Goal: Transaction & Acquisition: Purchase product/service

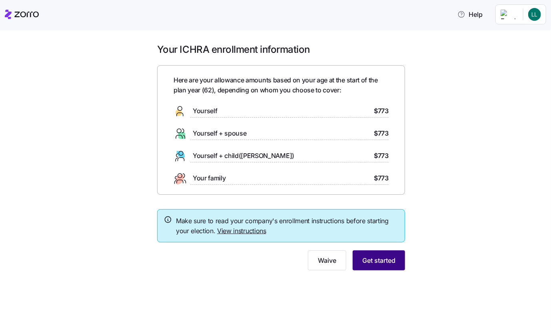
click at [379, 264] on span "Get started" at bounding box center [379, 261] width 33 height 10
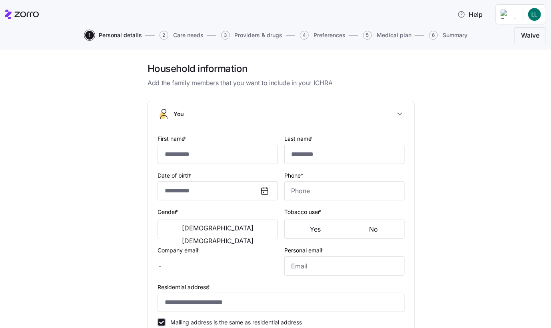
type input "******"
type input "***"
type input "[EMAIL_ADDRESS][DOMAIN_NAME]"
type input "**********"
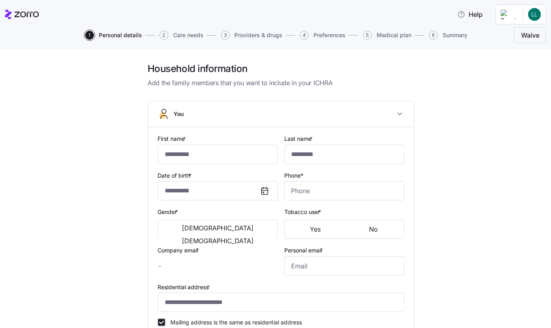
checkbox input "true"
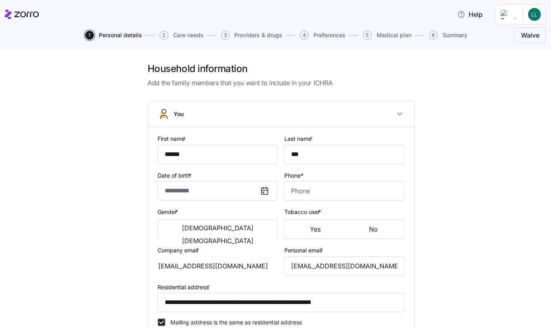
type input "**********"
type input "[PHONE_NUMBER]"
type input "[DEMOGRAPHIC_DATA] citizen"
type input "Single"
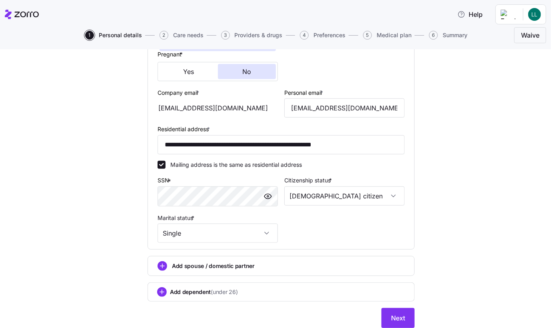
scroll to position [200, 0]
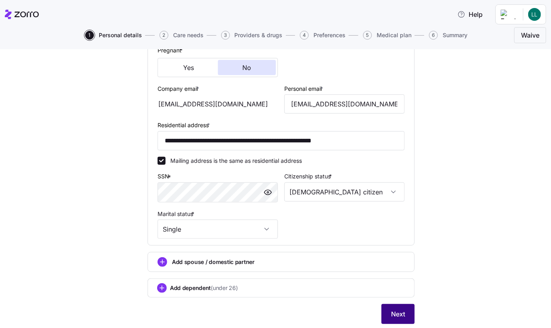
click at [395, 310] on span "Next" at bounding box center [398, 314] width 14 height 10
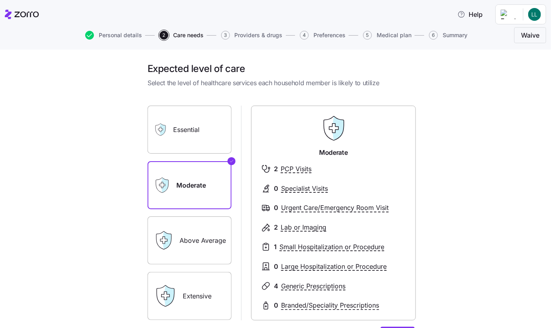
click at [180, 237] on label "Above Average" at bounding box center [190, 241] width 84 height 48
click at [0, 0] on input "Above Average" at bounding box center [0, 0] width 0 height 0
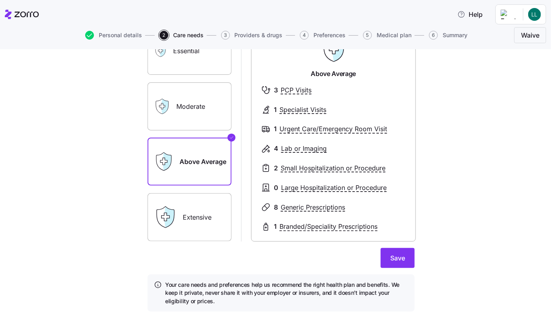
scroll to position [80, 0]
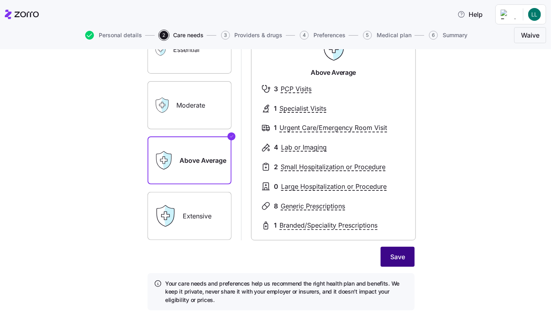
click at [395, 258] on span "Save" at bounding box center [398, 257] width 15 height 10
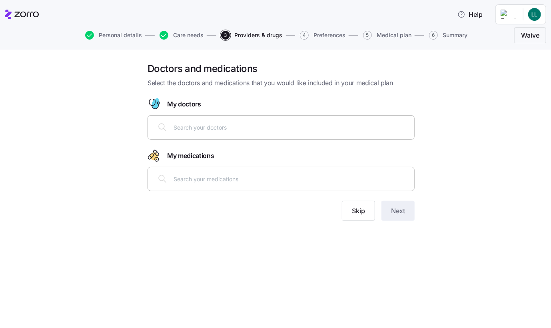
click at [233, 124] on input "text" at bounding box center [292, 127] width 236 height 9
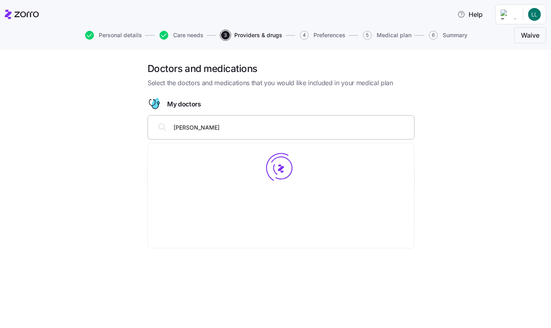
type input "[PERSON_NAME]"
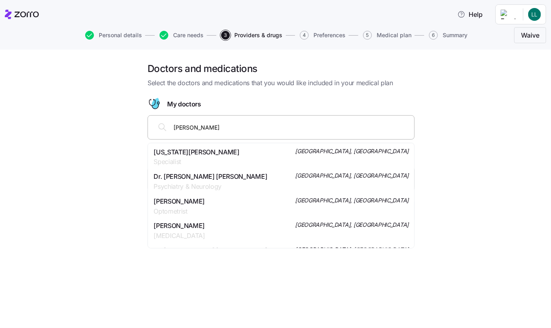
click at [196, 150] on span "[US_STATE][PERSON_NAME]" at bounding box center [197, 152] width 86 height 10
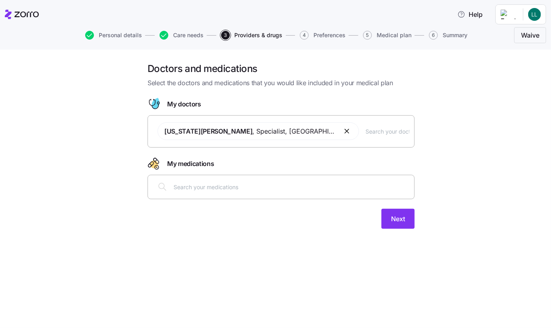
click at [326, 130] on span "[US_STATE][PERSON_NAME] , Specialist , [GEOGRAPHIC_DATA], [GEOGRAPHIC_DATA]" at bounding box center [259, 131] width 202 height 18
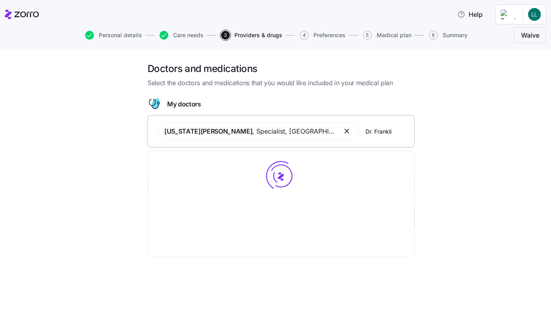
type input "[PERSON_NAME]"
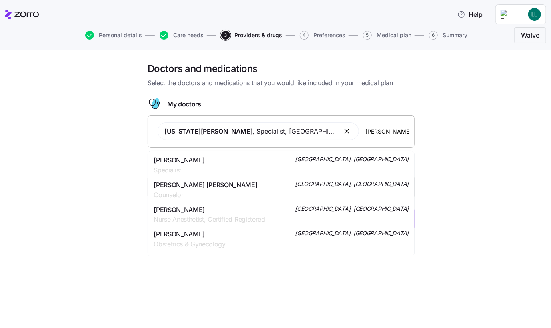
scroll to position [240, 0]
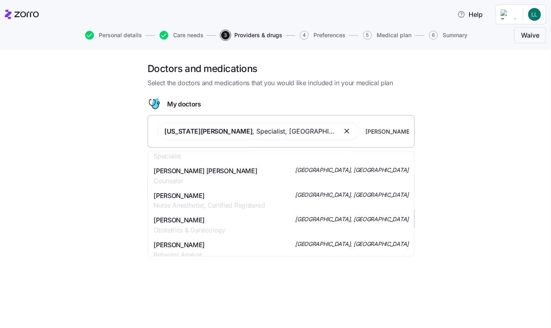
click at [277, 215] on div "[PERSON_NAME] Obstetrics & Gynecology [GEOGRAPHIC_DATA], [GEOGRAPHIC_DATA]" at bounding box center [281, 225] width 255 height 20
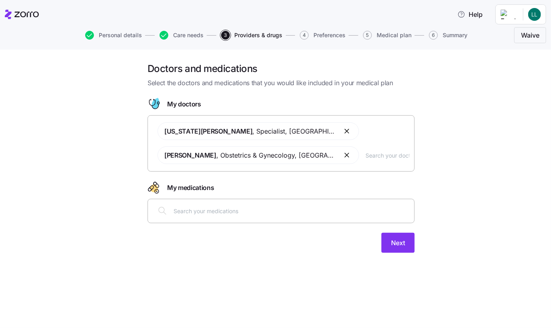
click at [175, 211] on input "text" at bounding box center [292, 211] width 236 height 9
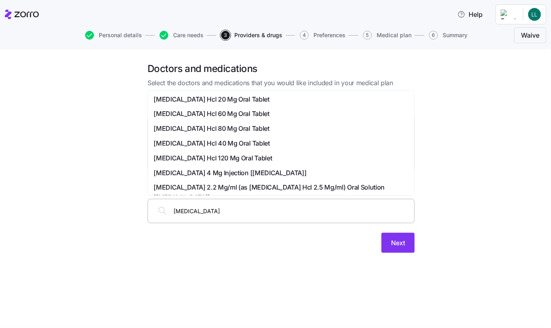
type input "Lurasidonew"
click at [211, 99] on span "[MEDICAL_DATA] Hcl 60 Mg Oral Tablet" at bounding box center [212, 99] width 116 height 10
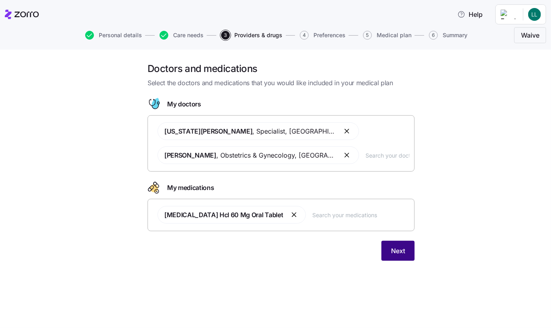
click at [395, 255] on button "Next" at bounding box center [398, 251] width 33 height 20
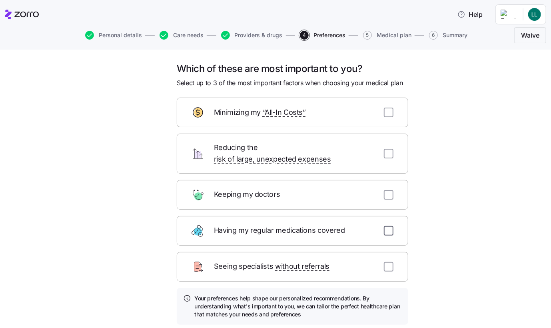
click at [386, 226] on input "checkbox" at bounding box center [389, 231] width 10 height 10
checkbox input "true"
click at [387, 149] on input "checkbox" at bounding box center [389, 154] width 10 height 10
checkbox input "true"
click at [384, 190] on input "checkbox" at bounding box center [389, 195] width 10 height 10
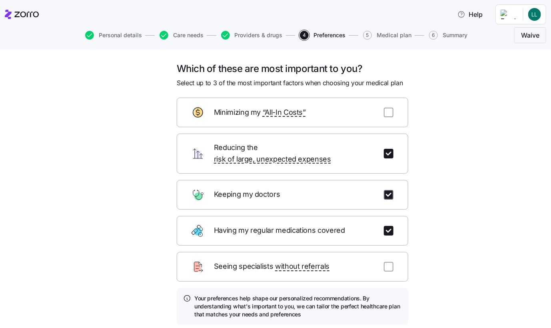
checkbox input "true"
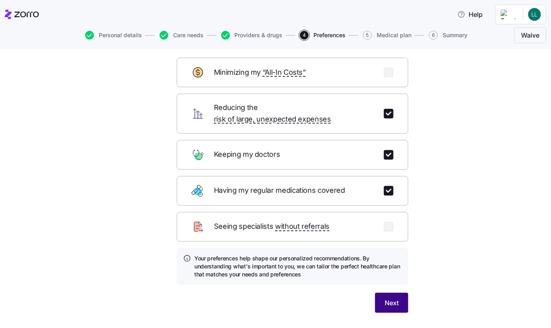
click at [386, 298] on span "Next" at bounding box center [392, 303] width 14 height 10
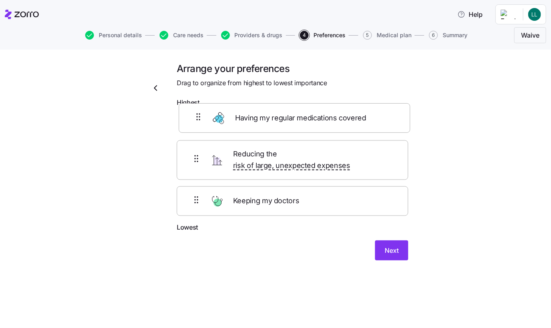
drag, startPoint x: 195, startPoint y: 199, endPoint x: 197, endPoint y: 118, distance: 81.3
click at [197, 118] on div "Reducing the risk of large, unexpected expenses Keeping my doctors Having my re…" at bounding box center [293, 167] width 232 height 112
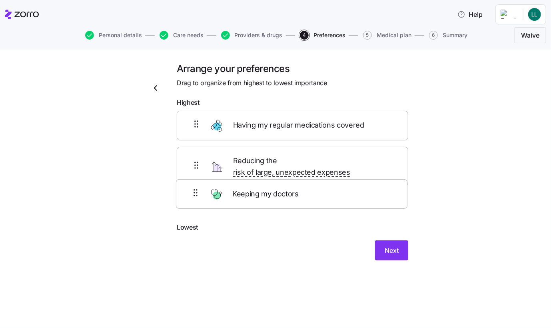
drag, startPoint x: 199, startPoint y: 162, endPoint x: 199, endPoint y: 199, distance: 36.8
click at [199, 199] on div "Having my regular medications covered Keeping my doctors Reducing the risk of l…" at bounding box center [293, 167] width 232 height 112
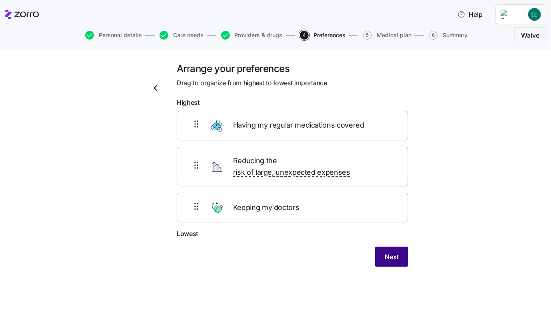
click at [400, 247] on button "Next" at bounding box center [391, 257] width 33 height 20
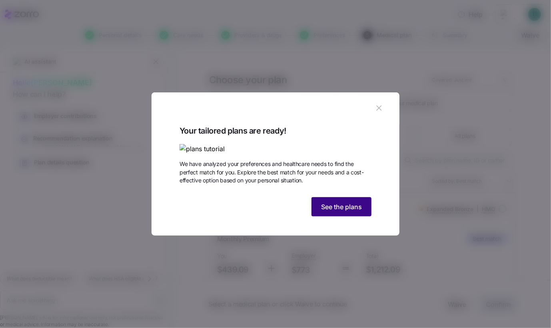
click at [355, 212] on span "See the plans" at bounding box center [341, 207] width 41 height 10
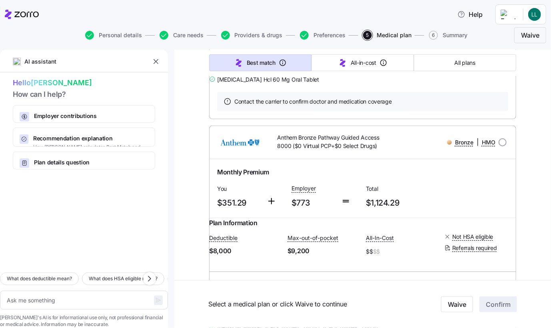
scroll to position [320, 0]
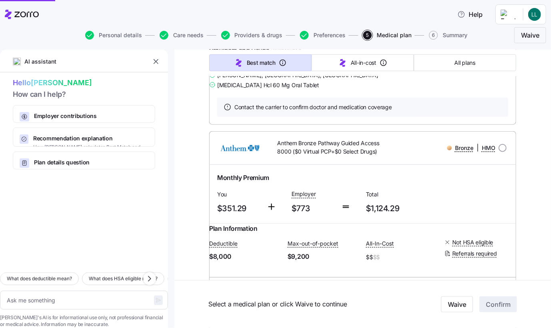
type textarea "x"
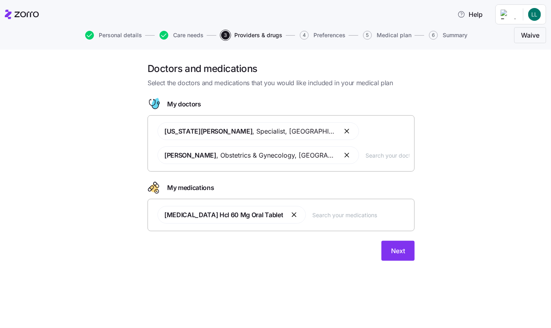
click at [313, 217] on input "text" at bounding box center [361, 215] width 97 height 9
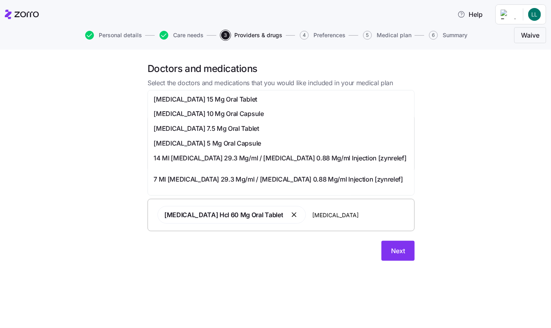
type input "[MEDICAL_DATA]"
click at [351, 216] on input "[MEDICAL_DATA]" at bounding box center [361, 215] width 97 height 9
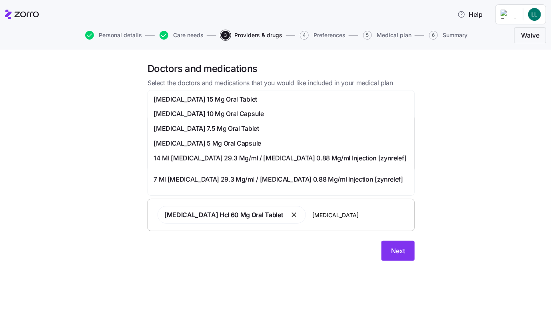
click at [351, 216] on input "[MEDICAL_DATA]" at bounding box center [361, 215] width 97 height 9
click at [200, 99] on span "[MEDICAL_DATA] 15 Mg Oral Tablet" at bounding box center [206, 99] width 104 height 10
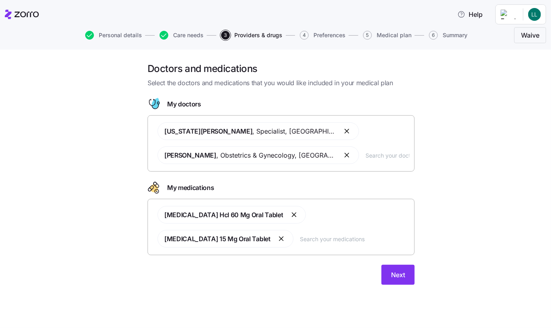
click at [156, 232] on div "[MEDICAL_DATA] Hcl 60 Mg Oral Tablet [MEDICAL_DATA] 15 Mg Oral Tablet" at bounding box center [281, 226] width 257 height 51
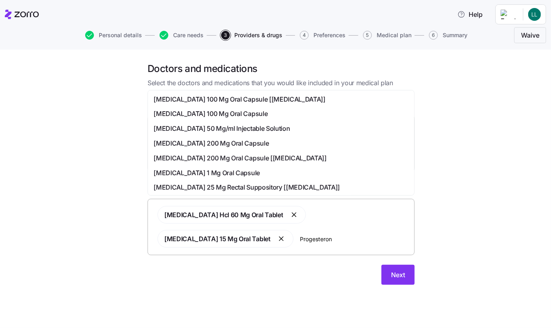
type input "[MEDICAL_DATA]"
click at [199, 112] on span "[MEDICAL_DATA] 200 Mg Oral Capsule" at bounding box center [211, 114] width 115 height 10
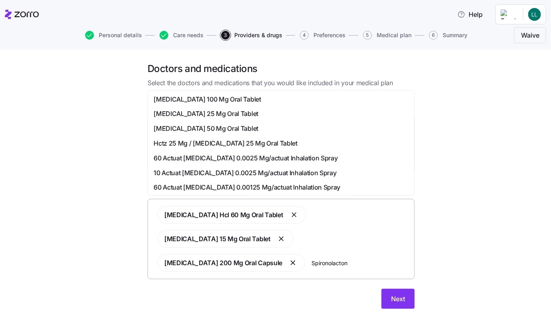
type input "[MEDICAL_DATA]"
click at [182, 128] on span "[MEDICAL_DATA] 50 Mg Oral Tablet" at bounding box center [206, 129] width 105 height 10
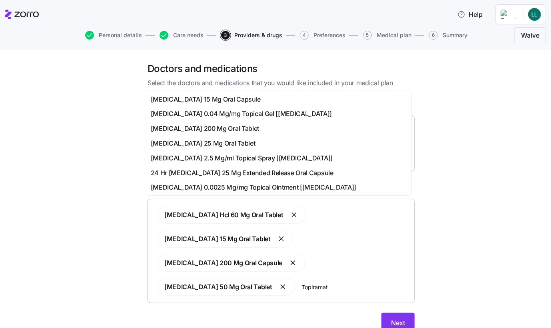
type input "[MEDICAL_DATA]"
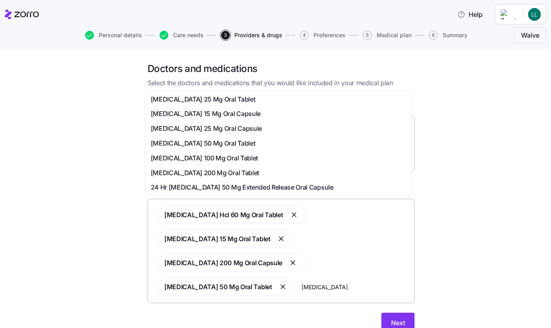
click at [215, 144] on span "[MEDICAL_DATA] 50 Mg Oral Tablet" at bounding box center [203, 143] width 105 height 10
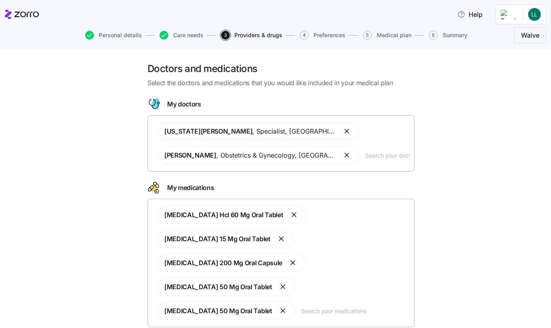
click at [302, 307] on input "text" at bounding box center [356, 311] width 108 height 9
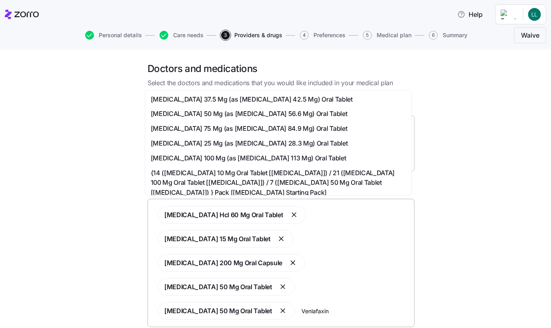
type input "[MEDICAL_DATA]"
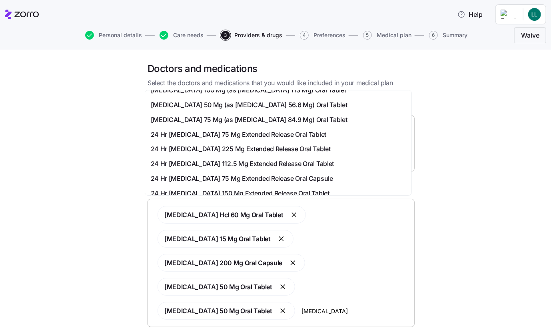
scroll to position [80, 0]
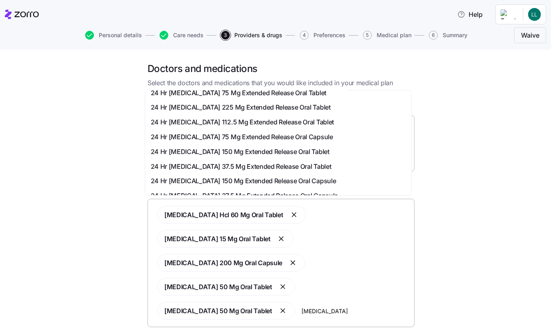
click at [200, 152] on span "24 Hr [MEDICAL_DATA] 150 Mg Extended Release Oral Tablet" at bounding box center [240, 152] width 179 height 10
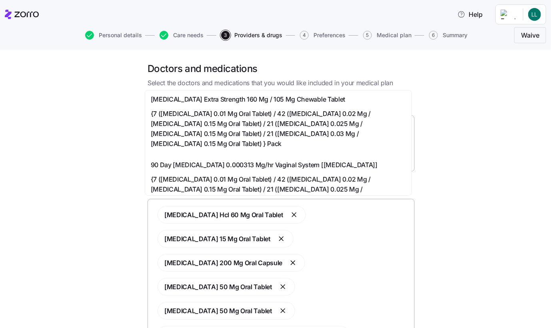
type input "[MEDICAL_DATA]"
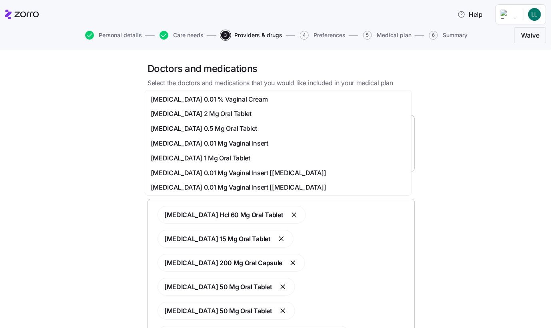
click at [199, 156] on span "[MEDICAL_DATA] 1 Mg Oral Tablet" at bounding box center [201, 158] width 100 height 10
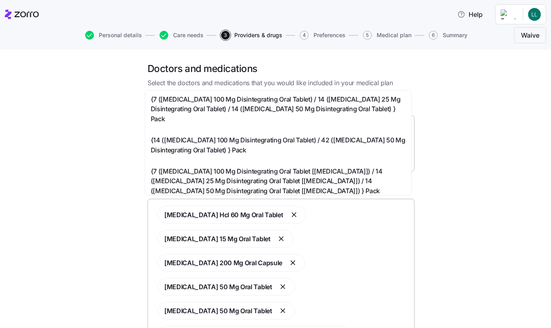
type input "[MEDICAL_DATA]"
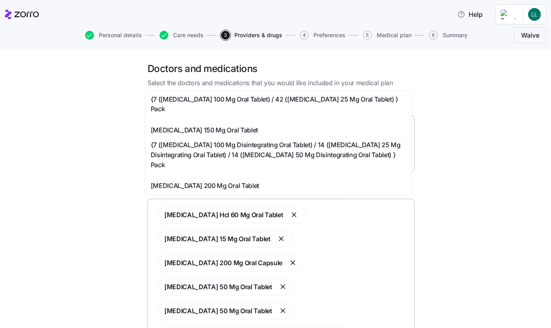
click at [241, 181] on span "[MEDICAL_DATA] 200 Mg Oral Tablet" at bounding box center [205, 186] width 108 height 10
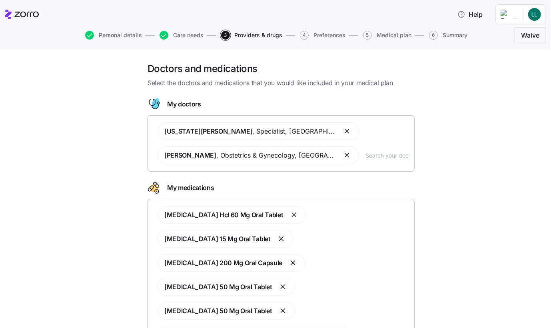
click at [241, 160] on span "[PERSON_NAME] , Obstetrics & Gynecology , [GEOGRAPHIC_DATA], [GEOGRAPHIC_DATA]" at bounding box center [250, 155] width 172 height 10
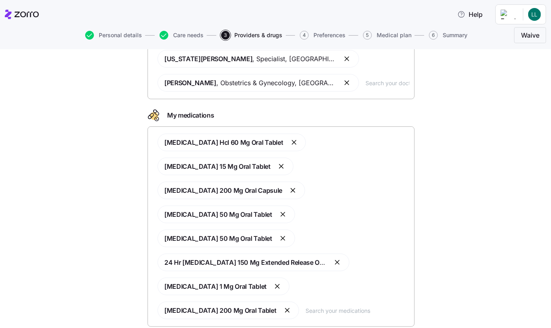
click at [306, 306] on input "text" at bounding box center [358, 310] width 104 height 9
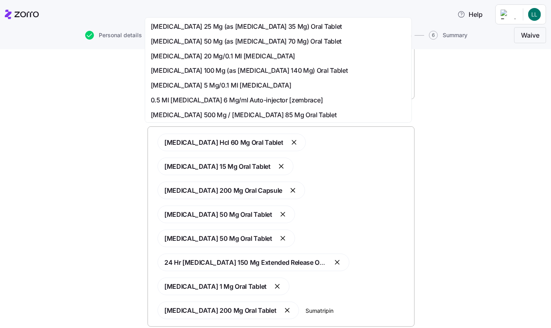
type input "Sumatripine"
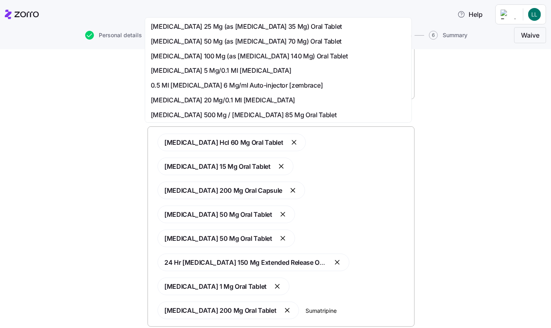
click at [254, 41] on span "[MEDICAL_DATA] 50 Mg (as [MEDICAL_DATA] 70 Mg) Oral Tablet" at bounding box center [246, 41] width 191 height 10
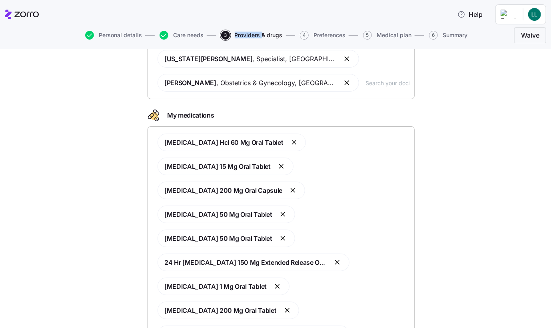
click at [254, 41] on div "Personal details Care needs 3 Providers & drugs 4 Preferences 5 Medical plan 6 …" at bounding box center [276, 35] width 542 height 19
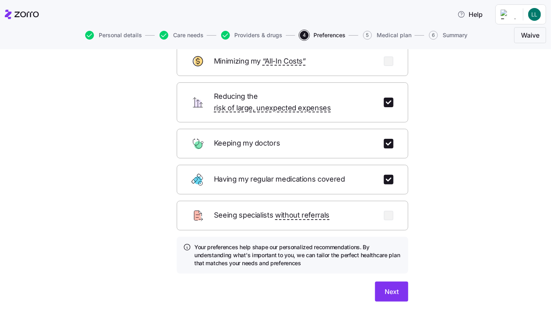
scroll to position [52, 0]
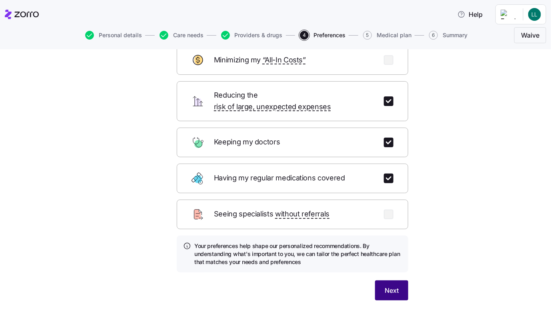
click at [397, 283] on button "Next" at bounding box center [391, 291] width 33 height 20
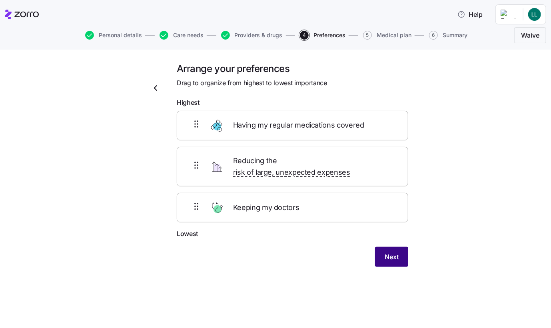
scroll to position [0, 0]
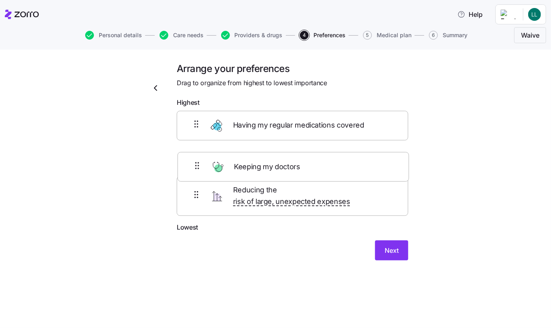
drag, startPoint x: 197, startPoint y: 200, endPoint x: 198, endPoint y: 164, distance: 35.2
click at [198, 164] on div "Having my regular medications covered Reducing the risk of large, unexpected ex…" at bounding box center [293, 167] width 232 height 112
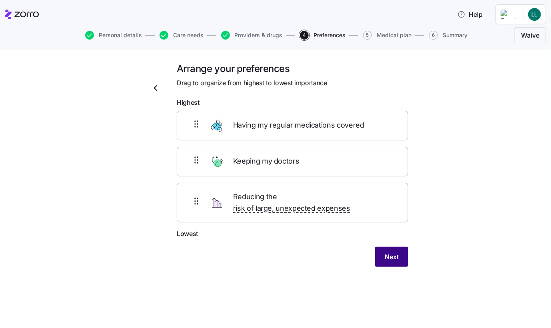
click at [403, 248] on button "Next" at bounding box center [391, 257] width 33 height 20
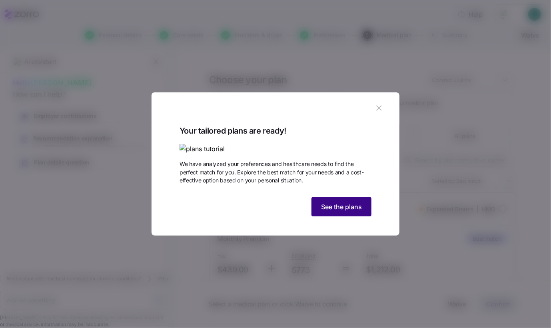
click at [348, 212] on span "See the plans" at bounding box center [341, 207] width 41 height 10
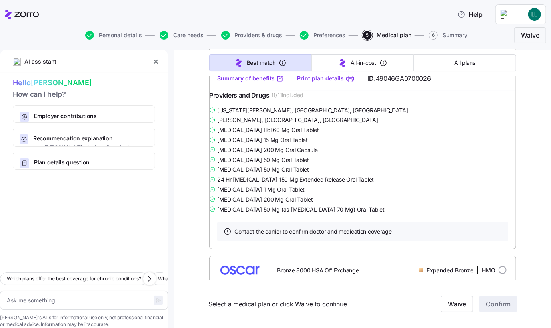
scroll to position [2681, 0]
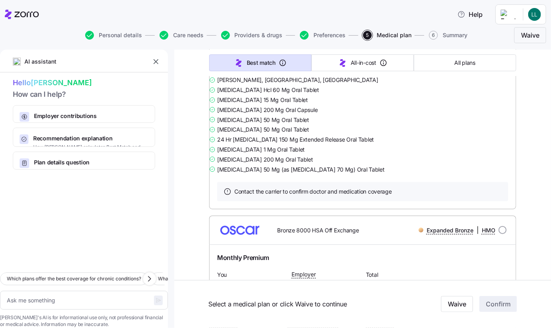
click at [246, 42] on link "Summary of benefits" at bounding box center [250, 38] width 67 height 8
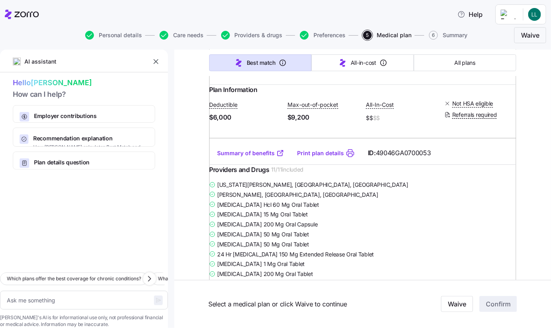
scroll to position [1601, 0]
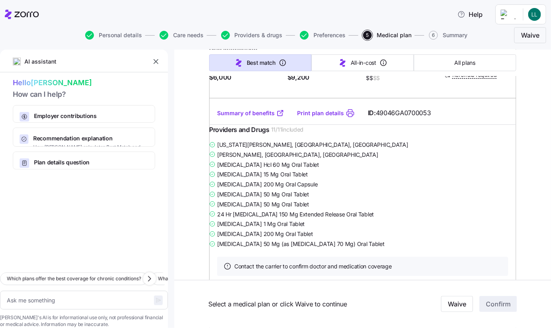
click at [259, 117] on link "Summary of benefits" at bounding box center [250, 113] width 67 height 8
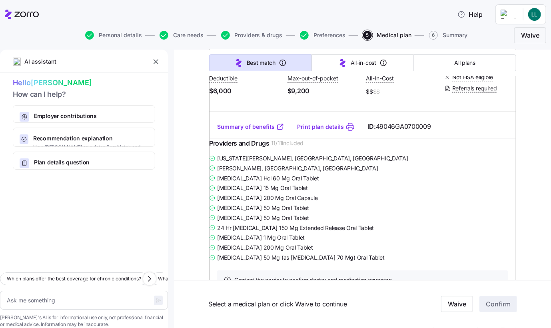
scroll to position [1281, 0]
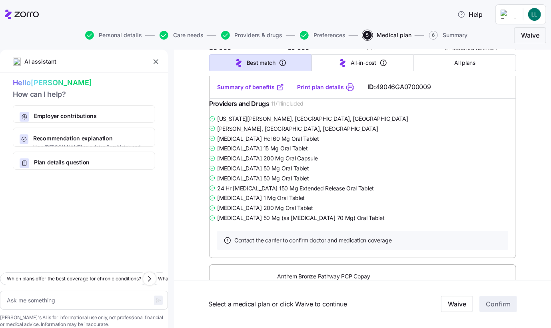
click at [233, 91] on link "Summary of benefits" at bounding box center [250, 87] width 67 height 8
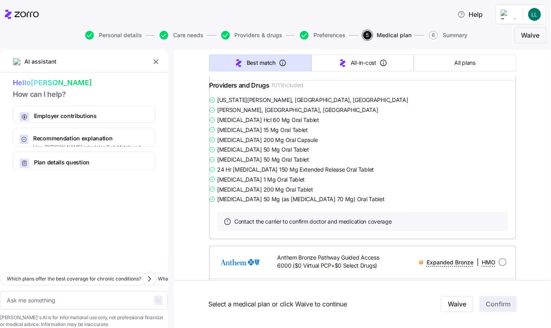
scroll to position [960, 0]
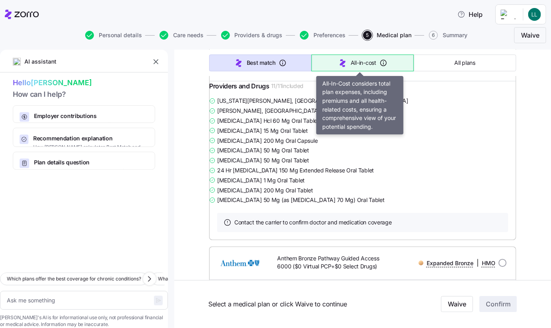
click at [351, 62] on span "All-in-cost" at bounding box center [364, 63] width 26 height 8
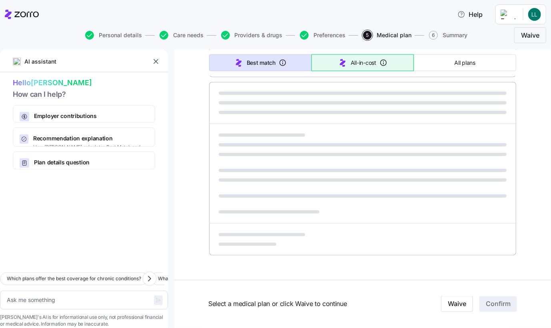
type textarea "x"
type input "Sorted by: All-in-cost"
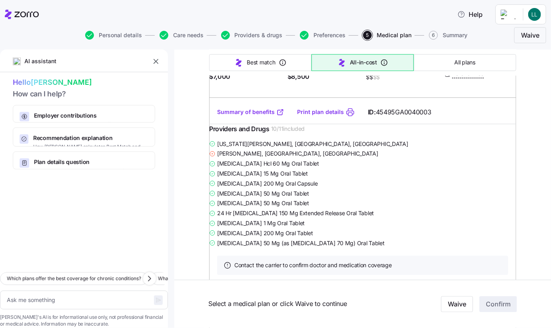
scroll to position [21434, 0]
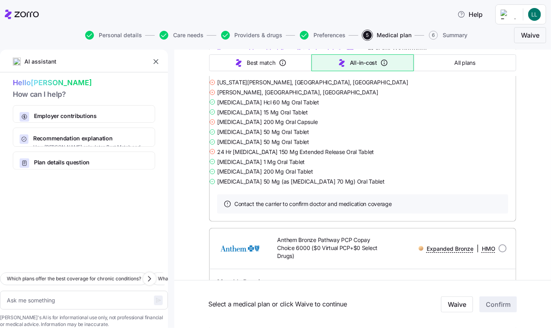
type textarea "x"
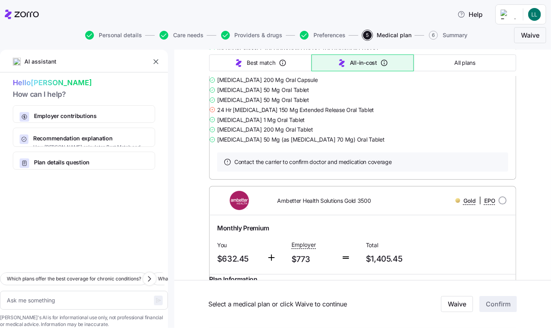
scroll to position [23194, 0]
